Goal: Information Seeking & Learning: Learn about a topic

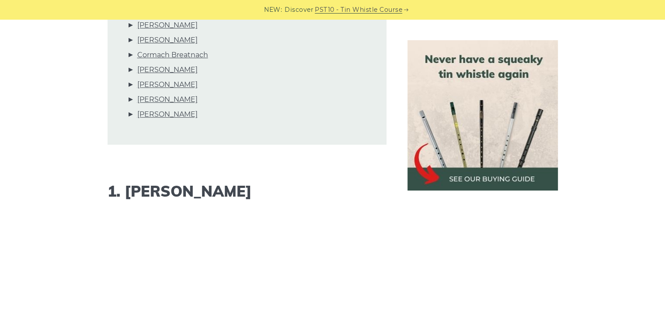
scroll to position [597, 0]
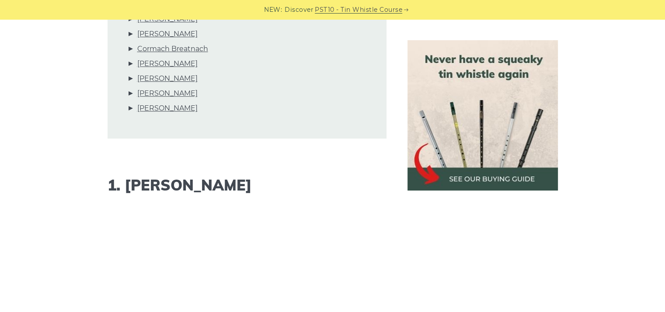
click at [440, 122] on img at bounding box center [482, 115] width 150 height 150
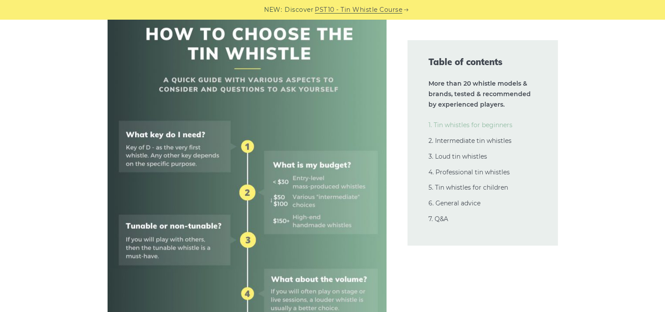
scroll to position [364, 0]
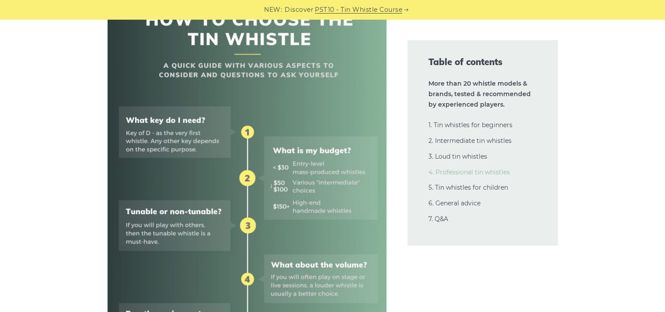
click at [469, 174] on link "4. Professional tin whistles" at bounding box center [468, 172] width 81 height 8
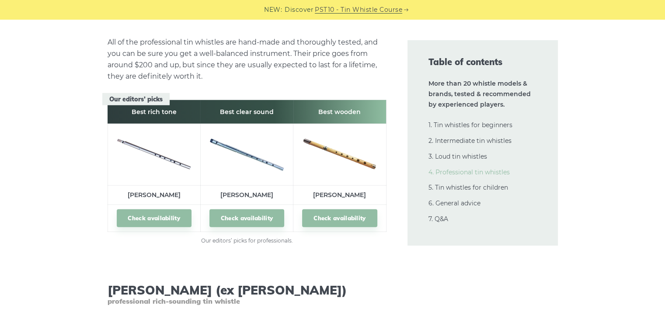
scroll to position [12398, 0]
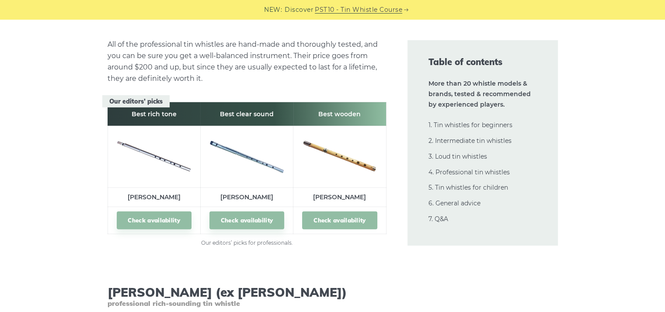
click at [339, 212] on link "Check availability" at bounding box center [339, 221] width 75 height 18
click at [328, 188] on td "McManus" at bounding box center [339, 197] width 93 height 19
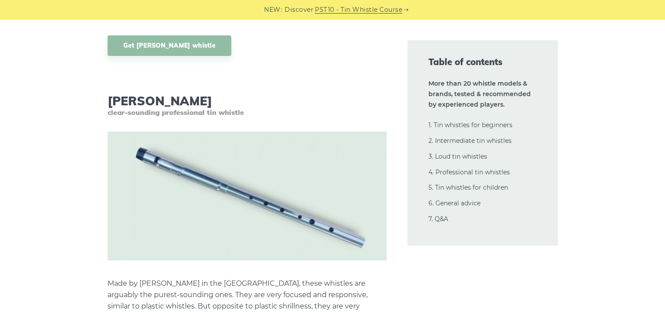
scroll to position [13170, 0]
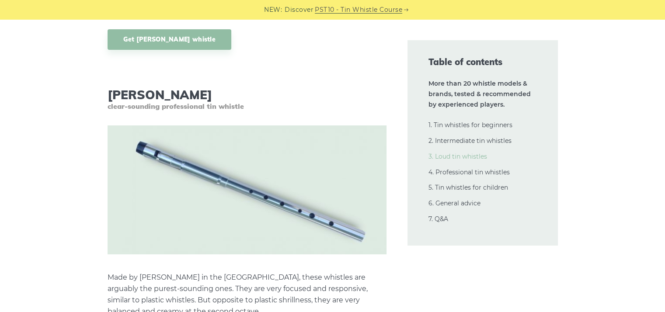
click at [455, 157] on link "3. Loud tin whistles" at bounding box center [457, 157] width 59 height 8
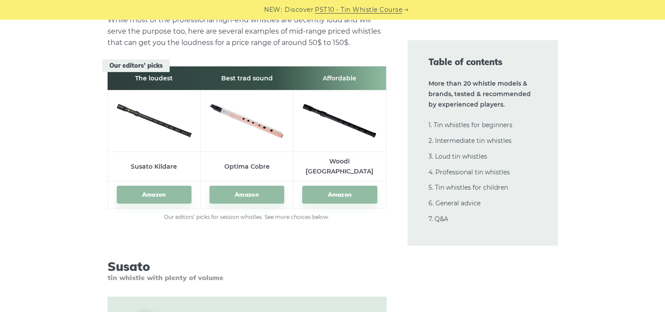
scroll to position [9569, 0]
